Goal: Task Accomplishment & Management: Manage account settings

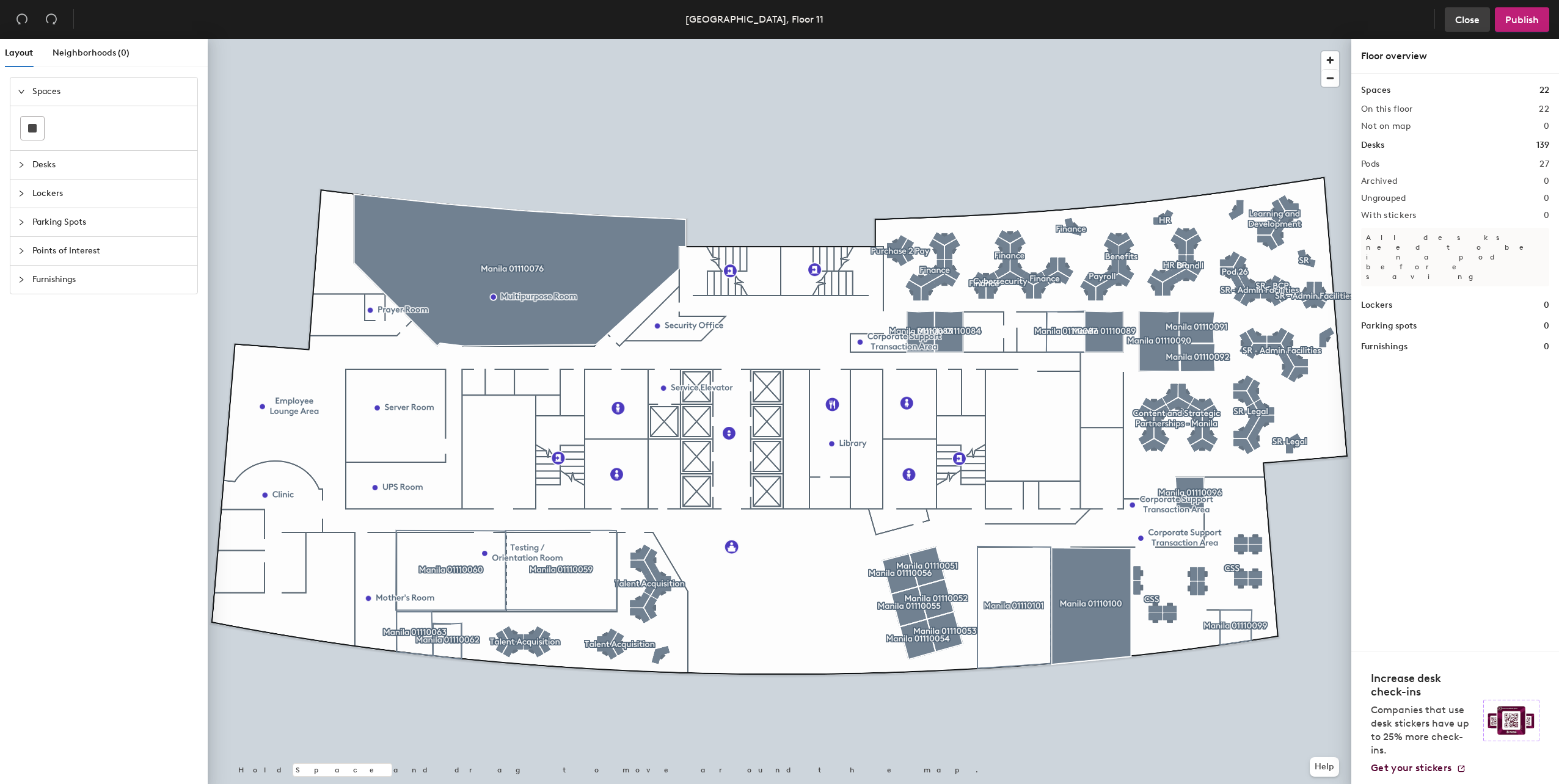
click at [1465, 19] on span "Close" at bounding box center [1466, 20] width 24 height 12
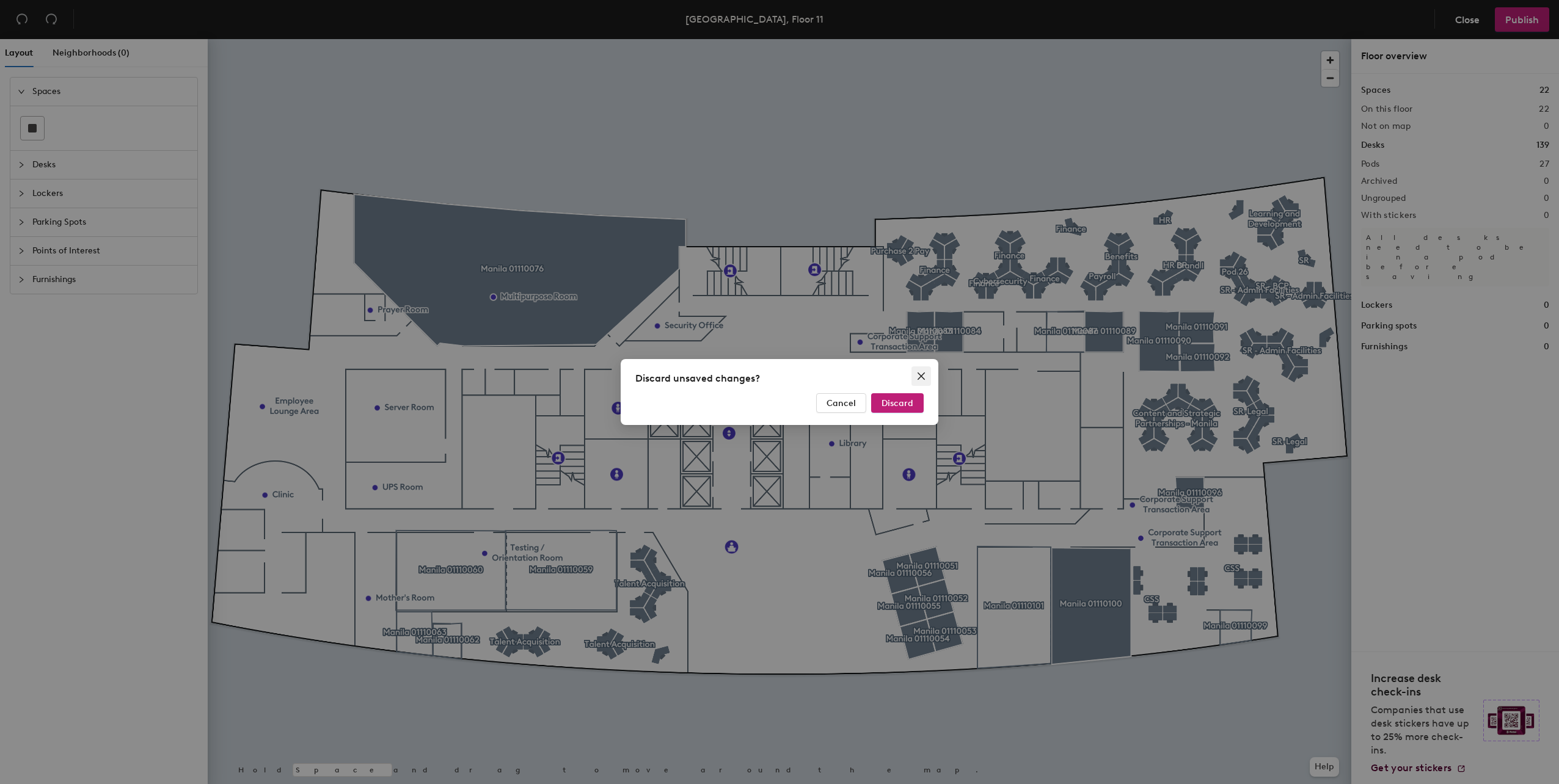
click at [923, 369] on button "Close" at bounding box center [921, 376] width 20 height 20
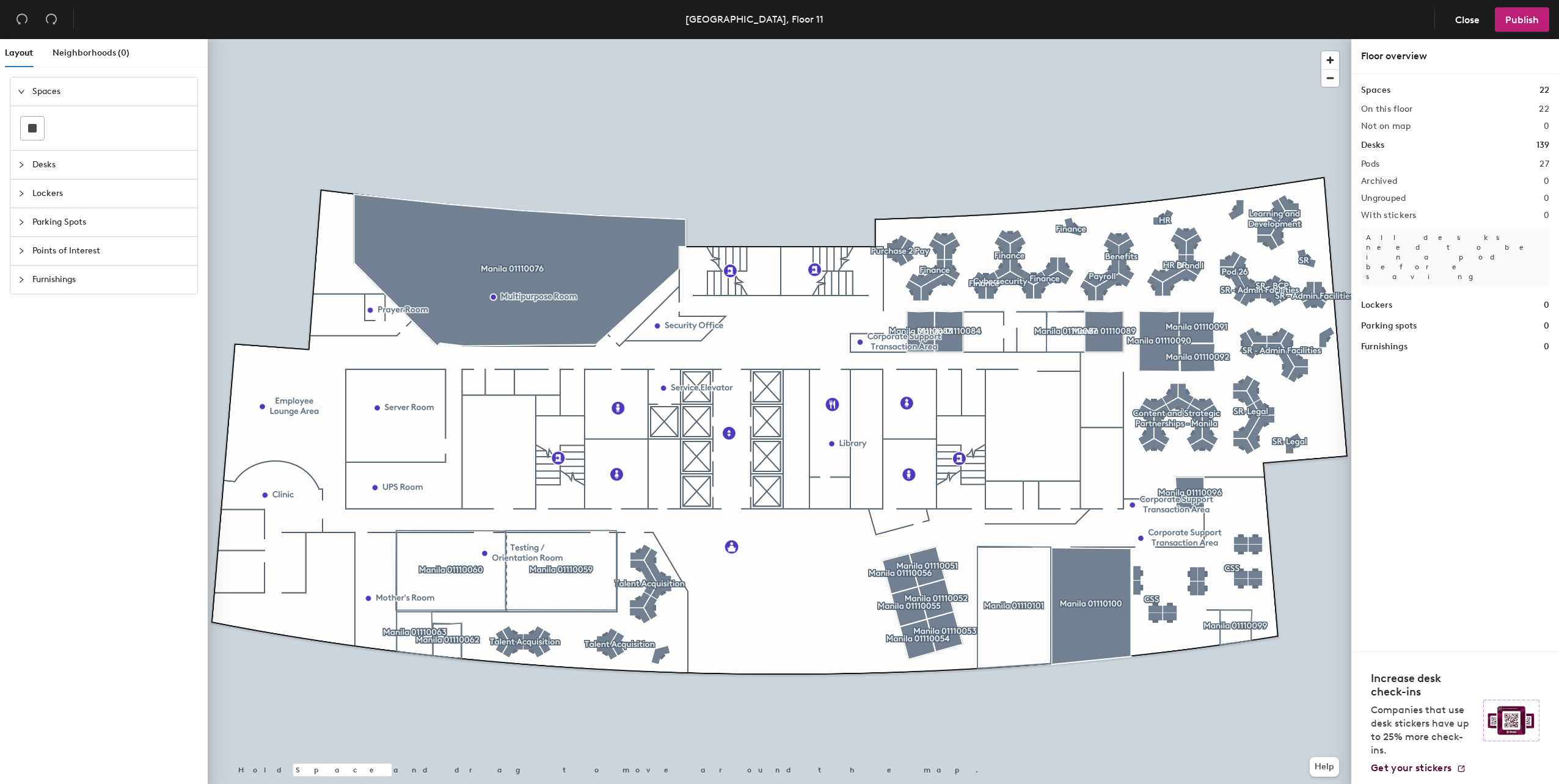
click at [1079, 39] on div at bounding box center [779, 39] width 1144 height 0
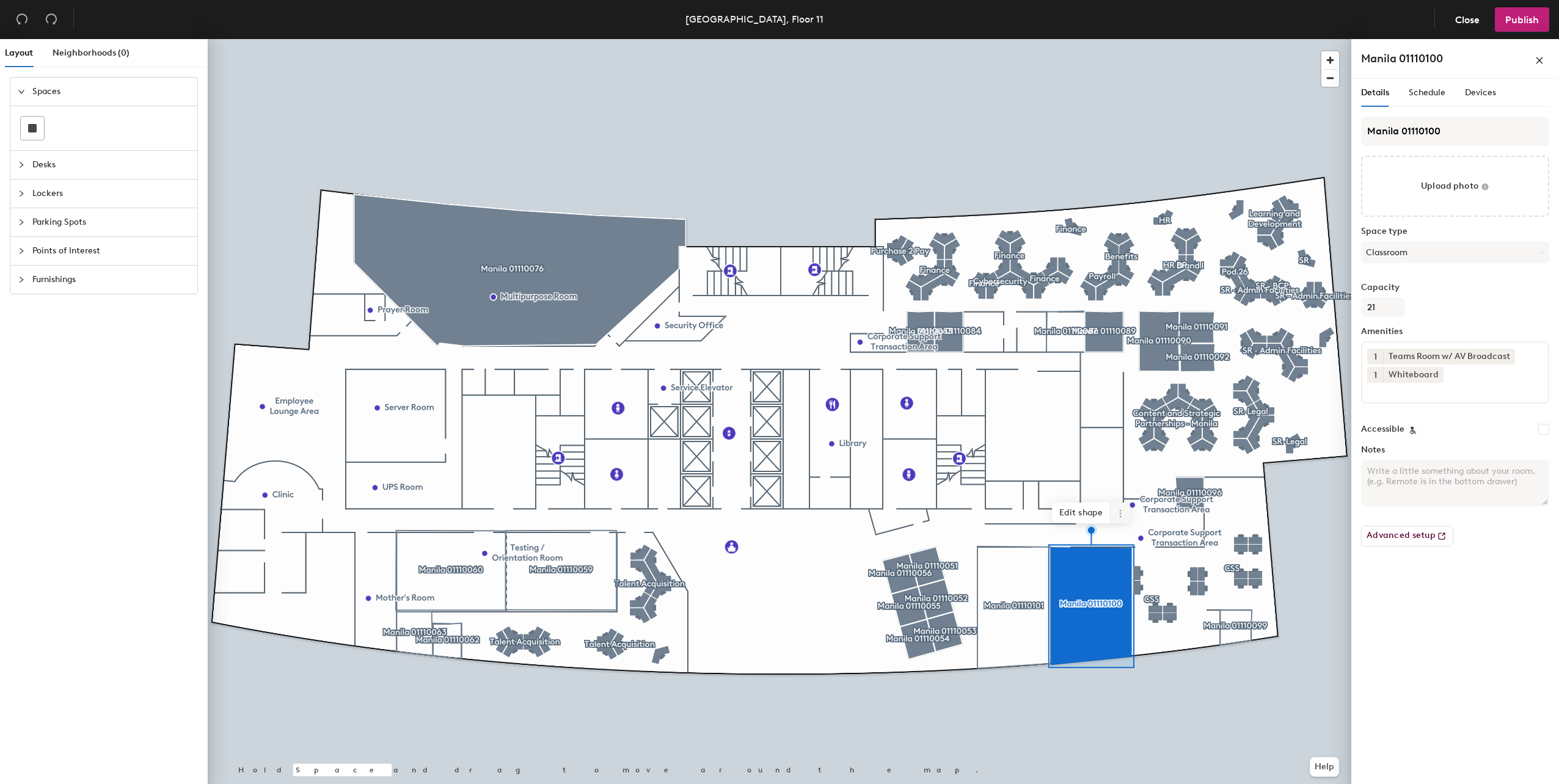
click at [1120, 513] on icon at bounding box center [1120, 513] width 2 height 2
click at [1130, 568] on span "Archive" at bounding box center [1164, 561] width 109 height 20
click at [1119, 514] on icon at bounding box center [1120, 513] width 10 height 10
click at [1142, 561] on span "Activate" at bounding box center [1164, 561] width 109 height 20
click at [1506, 24] on span "Publish" at bounding box center [1522, 20] width 34 height 12
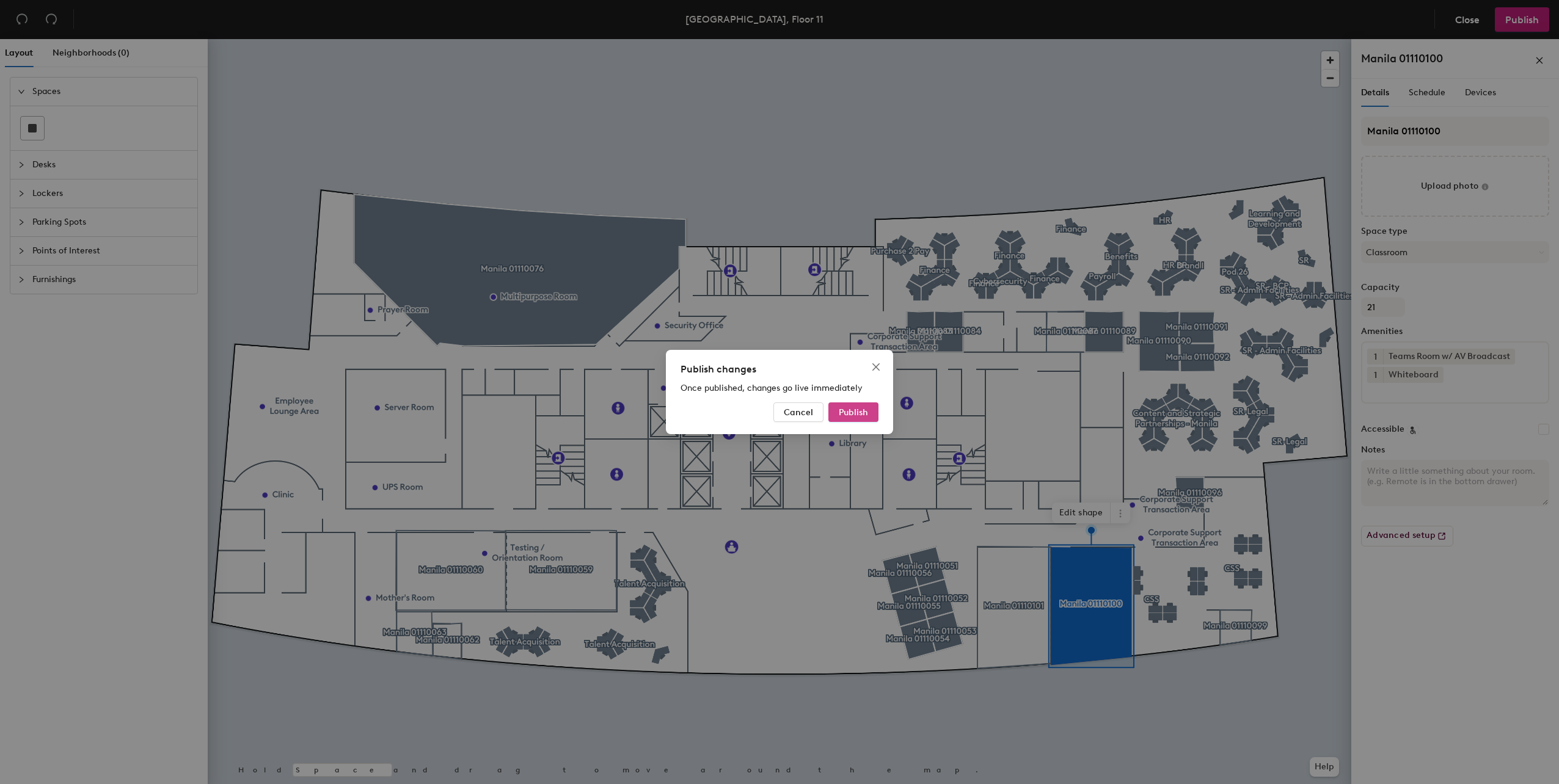
click at [836, 418] on button "Publish" at bounding box center [853, 412] width 50 height 20
